Goal: Task Accomplishment & Management: Manage account settings

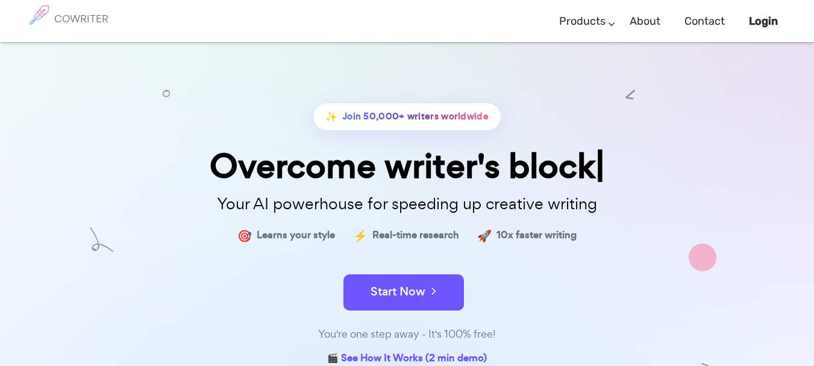
click at [72, 175] on div "✨ Join 50,000+ writers worldwide Overcome writer's block Your AI powerhouse for…" at bounding box center [407, 306] width 814 height 529
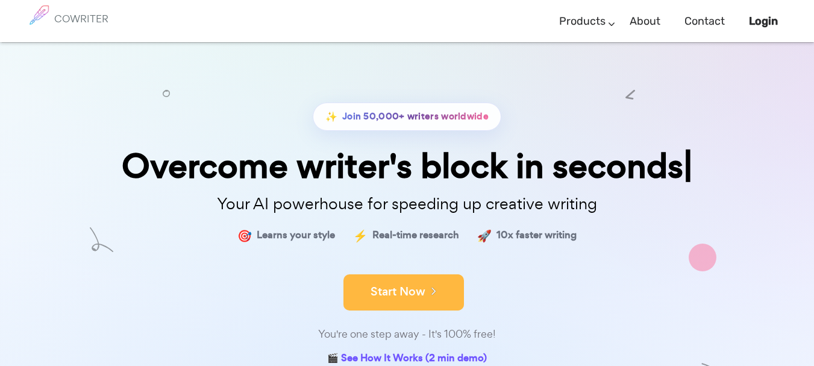
click at [393, 290] on button "Start Now" at bounding box center [403, 292] width 120 height 36
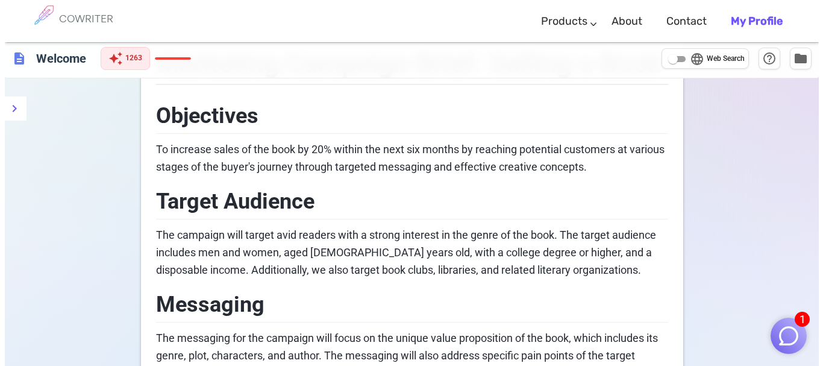
scroll to position [37, 0]
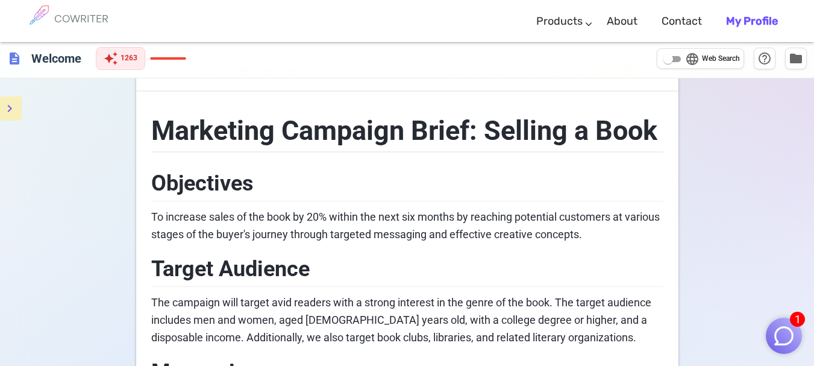
click at [13, 101] on icon "menu" at bounding box center [9, 108] width 14 height 14
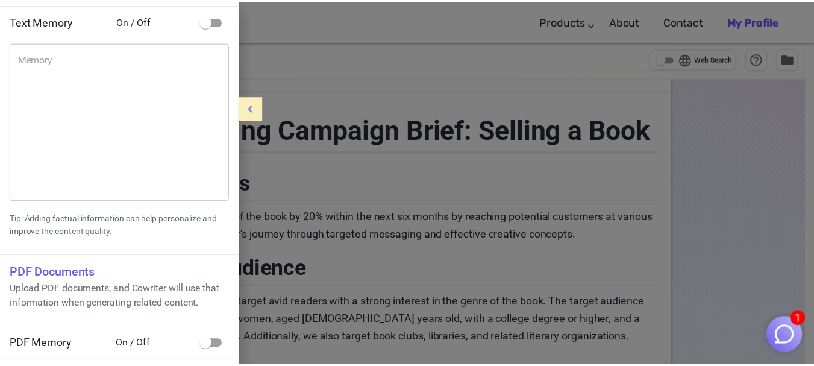
scroll to position [0, 0]
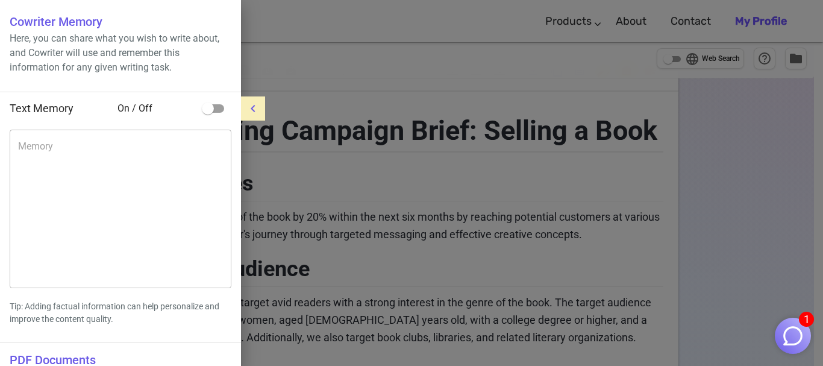
click at [774, 179] on div at bounding box center [411, 183] width 823 height 366
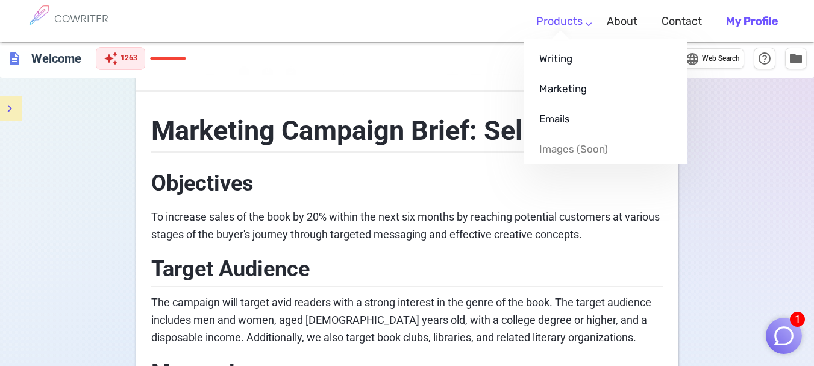
click at [561, 39] on ul "Writing Marketing Emails Images (soon)" at bounding box center [605, 101] width 163 height 125
click at [561, 51] on link "Writing" at bounding box center [605, 58] width 163 height 30
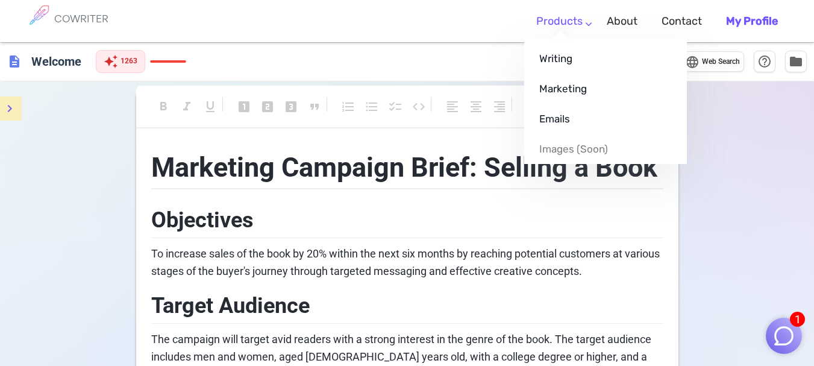
click at [562, 14] on link "Products" at bounding box center [559, 22] width 46 height 36
click at [564, 82] on link "Marketing" at bounding box center [605, 88] width 163 height 30
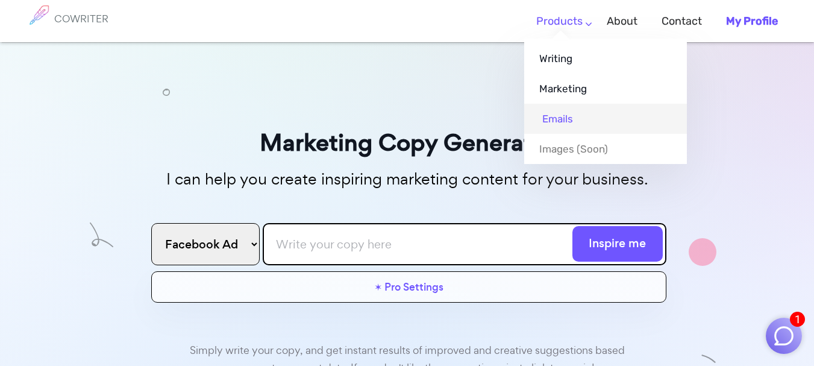
click at [555, 125] on link "Emails" at bounding box center [605, 119] width 163 height 30
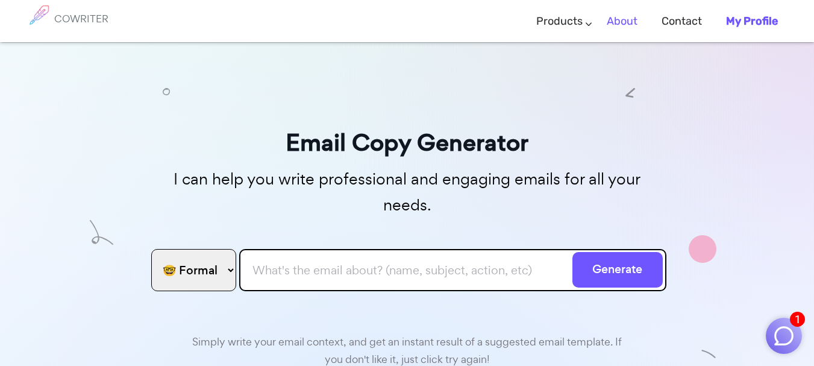
click at [618, 14] on link "About" at bounding box center [621, 22] width 31 height 36
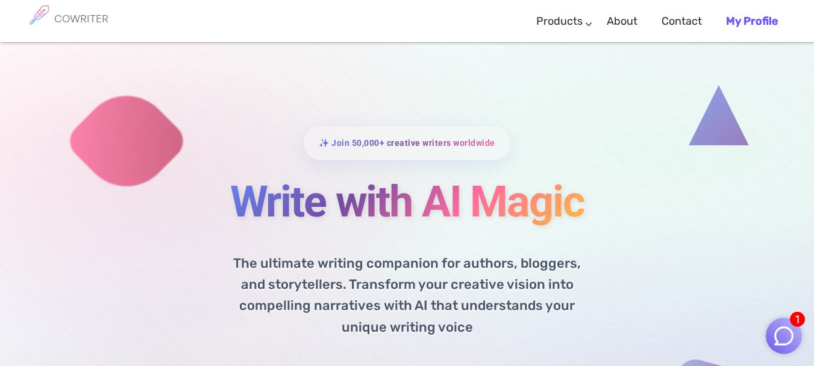
click at [761, 27] on link "My Profile" at bounding box center [752, 22] width 52 height 36
click at [754, 23] on b "My Profile" at bounding box center [752, 20] width 52 height 13
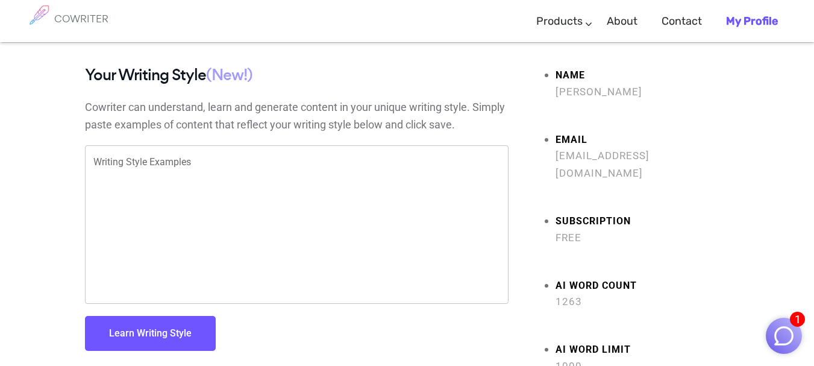
click at [754, 23] on b "My Profile" at bounding box center [752, 20] width 52 height 13
click at [794, 350] on button "1" at bounding box center [783, 335] width 36 height 36
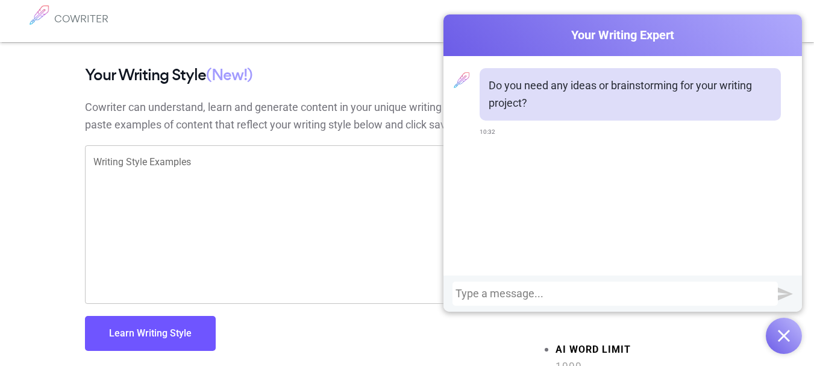
click at [788, 332] on img "button" at bounding box center [783, 335] width 12 height 12
